Goal: Information Seeking & Learning: Understand process/instructions

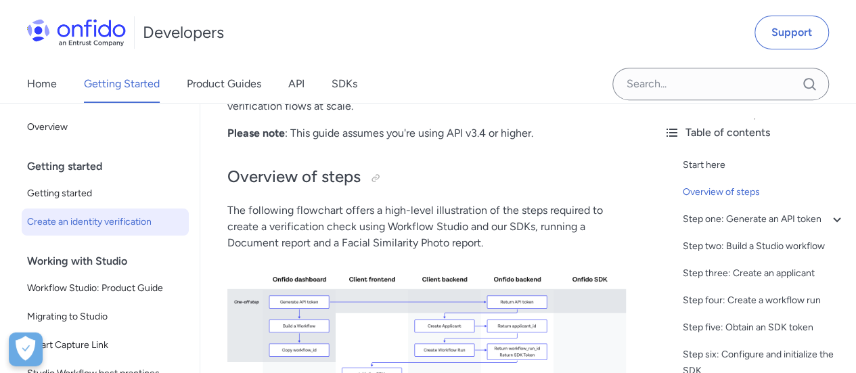
scroll to position [406, 0]
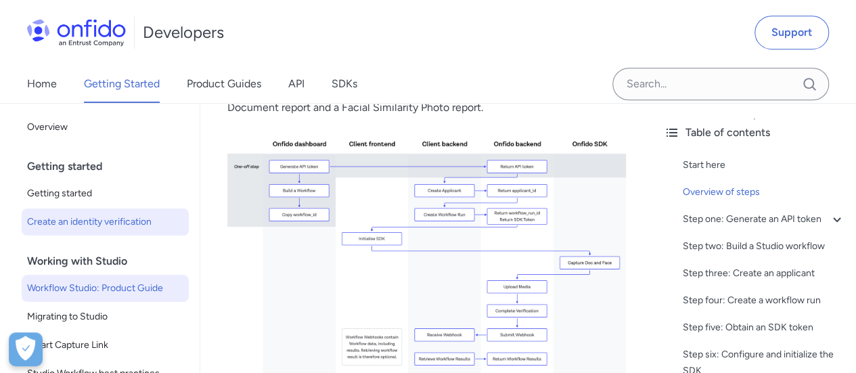
click at [104, 292] on span "Workflow Studio: Product Guide" at bounding box center [105, 288] width 156 height 16
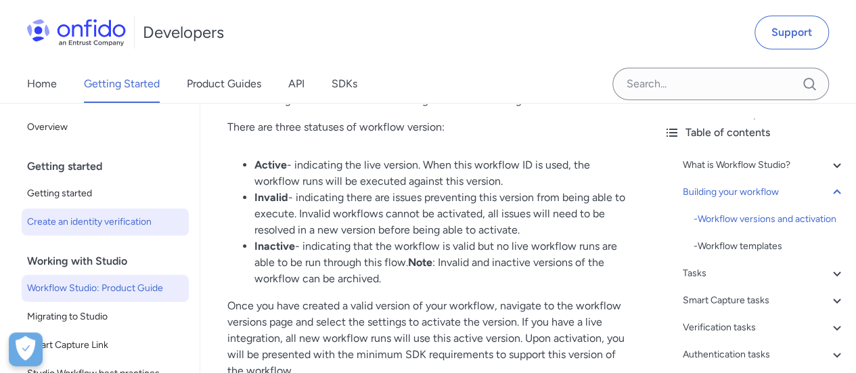
click at [104, 223] on span "Create an identity verification" at bounding box center [105, 222] width 156 height 16
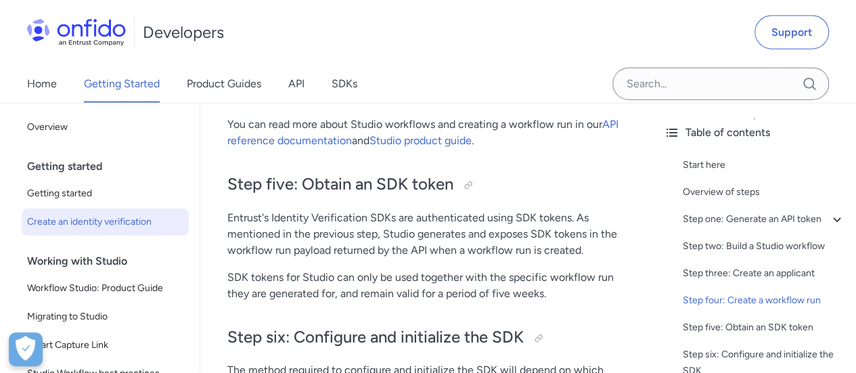
scroll to position [4130, 0]
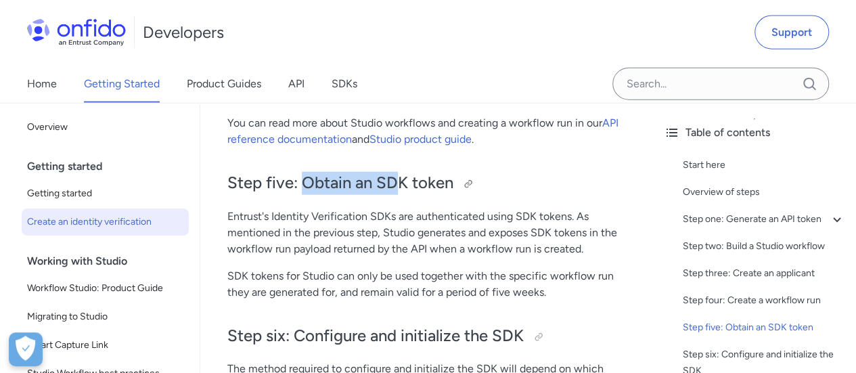
drag, startPoint x: 303, startPoint y: 213, endPoint x: 393, endPoint y: 212, distance: 90.1
click at [393, 195] on h2 "Step five: Obtain an SDK token" at bounding box center [426, 183] width 399 height 23
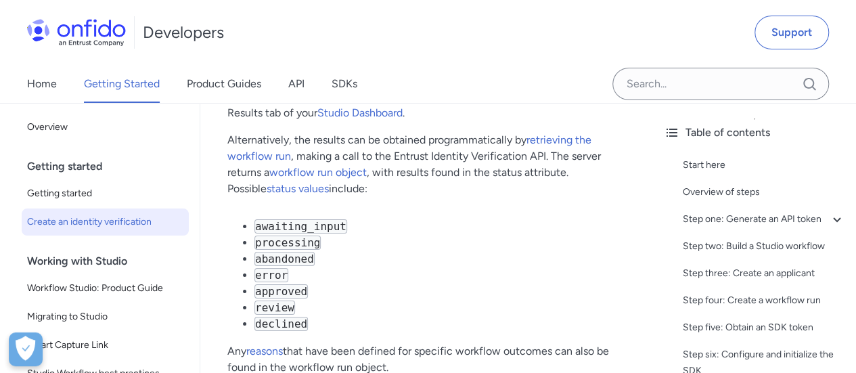
scroll to position [5010, 0]
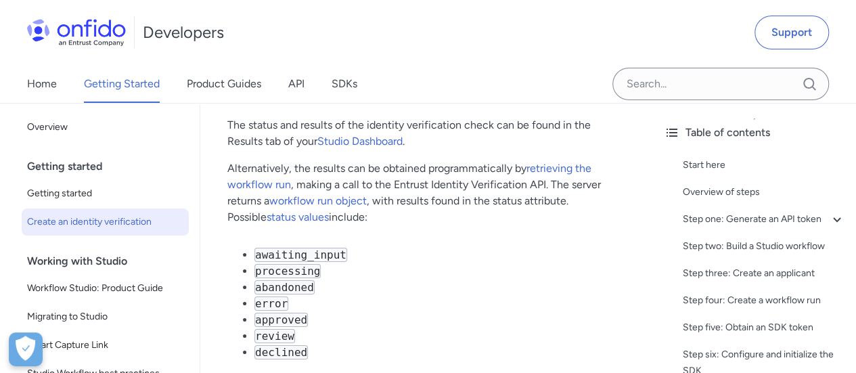
drag, startPoint x: 314, startPoint y: 121, endPoint x: 527, endPoint y: 127, distance: 213.3
click at [527, 104] on h2 "Step eight: Retrieving verification results" at bounding box center [426, 92] width 399 height 23
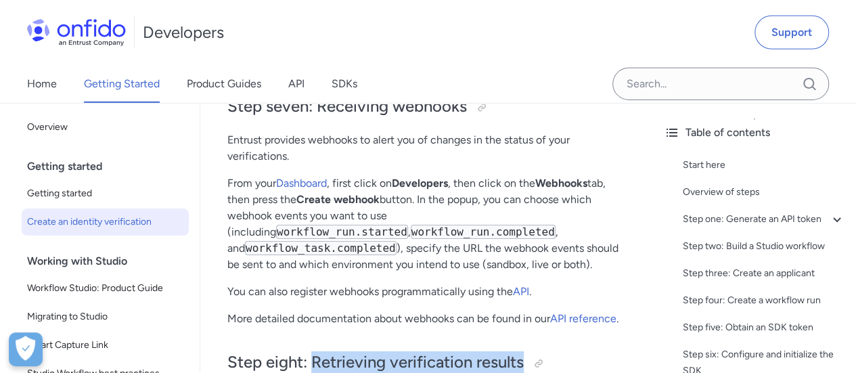
scroll to position [4807, 0]
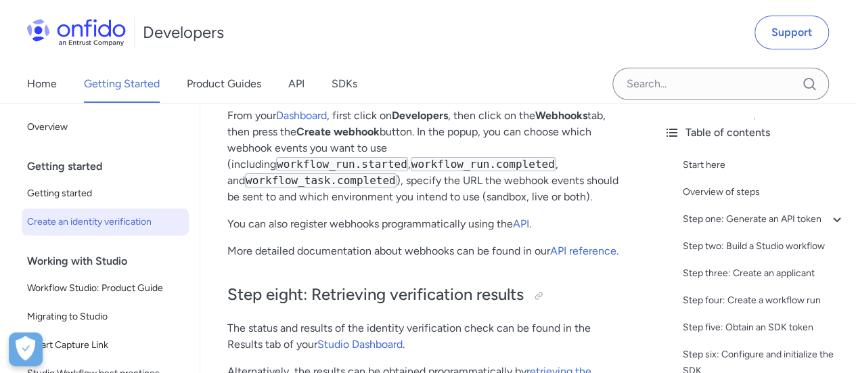
click at [382, 232] on p "You can also register webhooks programmatically using the API ." at bounding box center [426, 224] width 399 height 16
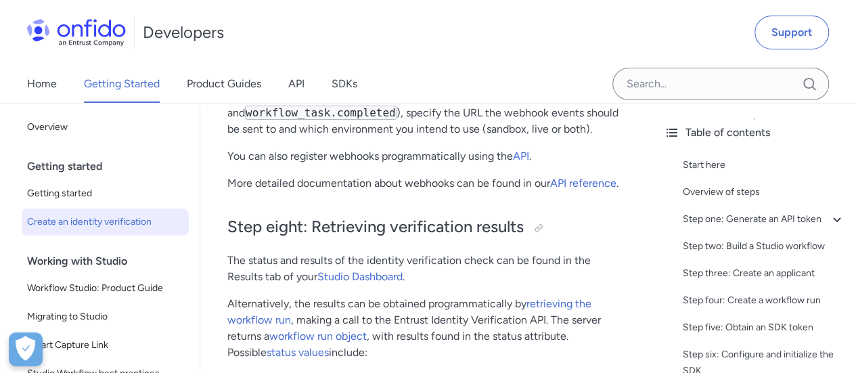
scroll to position [4942, 0]
